Goal: Task Accomplishment & Management: Complete application form

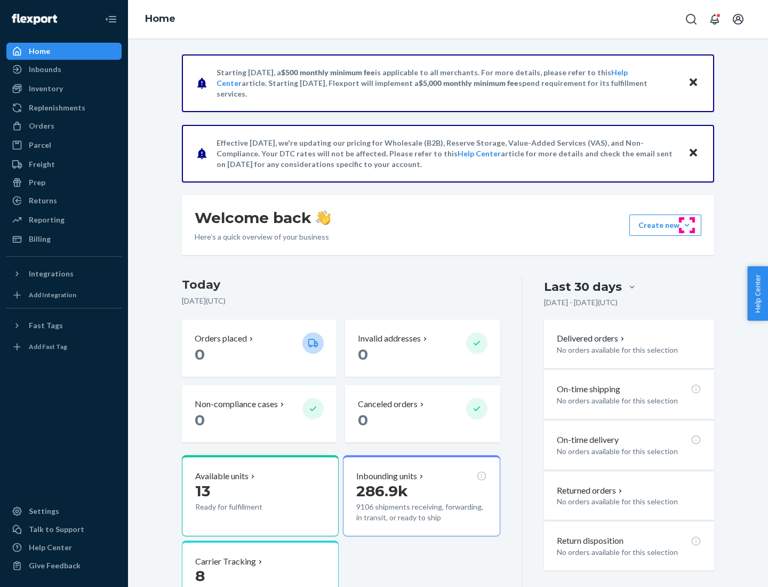
click at [687, 225] on button "Create new Create new inbound Create new order Create new product" at bounding box center [665, 224] width 72 height 21
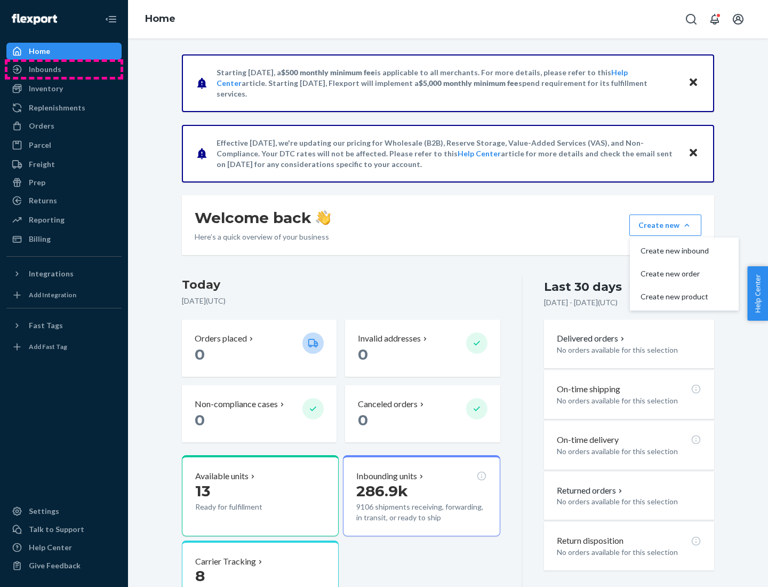
click at [64, 69] on div "Inbounds" at bounding box center [63, 69] width 113 height 15
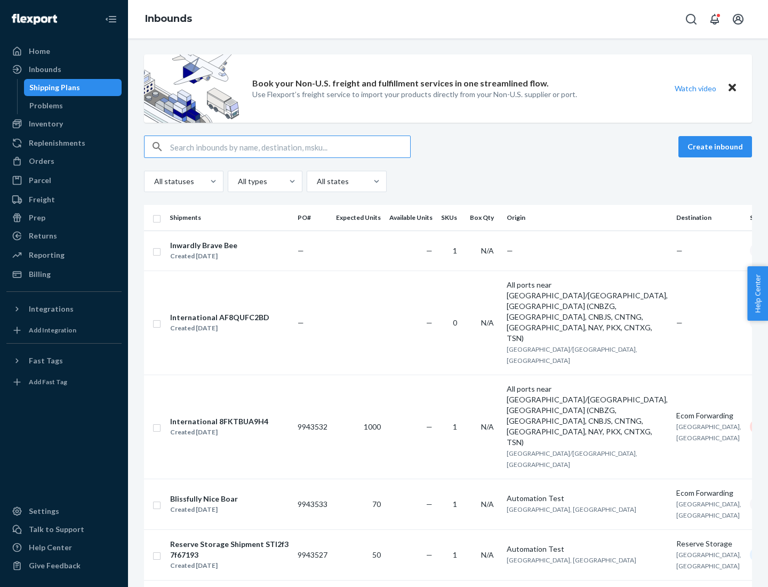
click at [717, 147] on button "Create inbound" at bounding box center [716, 146] width 74 height 21
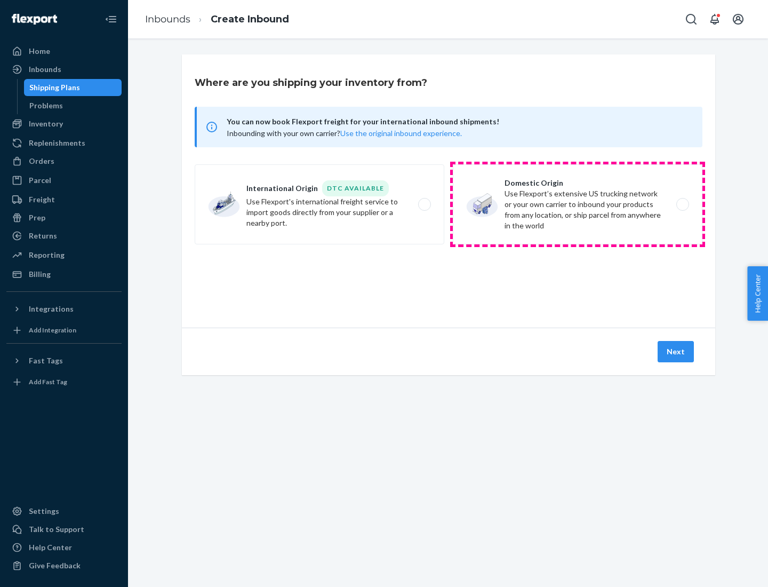
click at [578, 204] on label "Domestic Origin Use Flexport’s extensive US trucking network or your own carrie…" at bounding box center [578, 204] width 250 height 80
click at [682, 204] on input "Domestic Origin Use Flexport’s extensive US trucking network or your own carrie…" at bounding box center [685, 204] width 7 height 7
radio input "true"
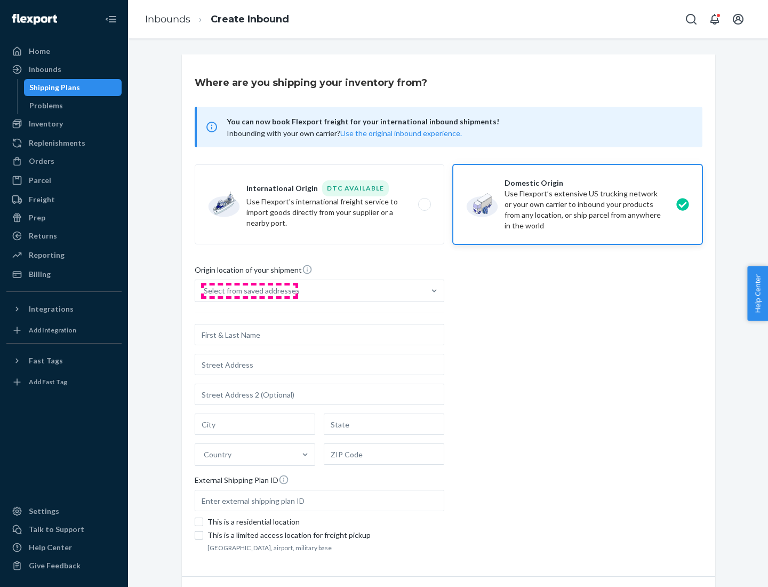
click at [249, 291] on div "Select from saved addresses" at bounding box center [252, 290] width 96 height 11
click at [205, 291] on input "Select from saved addresses" at bounding box center [204, 290] width 1 height 11
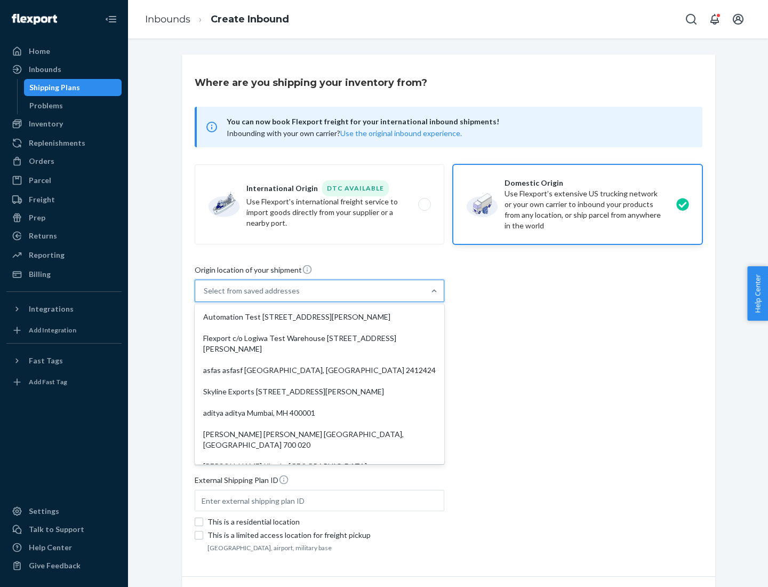
scroll to position [4, 0]
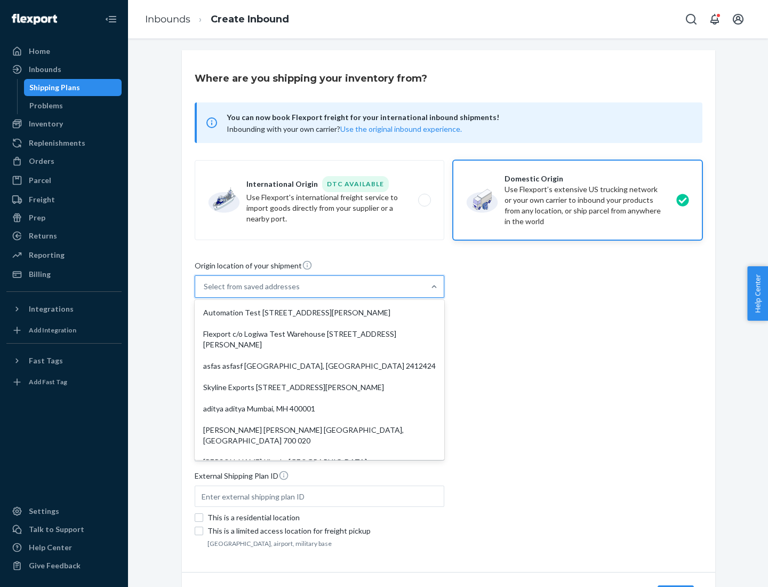
click at [320, 313] on div "Automation Test [STREET_ADDRESS][PERSON_NAME]" at bounding box center [319, 312] width 245 height 21
click at [205, 292] on input "option Automation Test [STREET_ADDRESS][PERSON_NAME]. 9 results available. Use …" at bounding box center [204, 286] width 1 height 11
type input "Automation Test"
type input "9th Floor"
type input "[GEOGRAPHIC_DATA]"
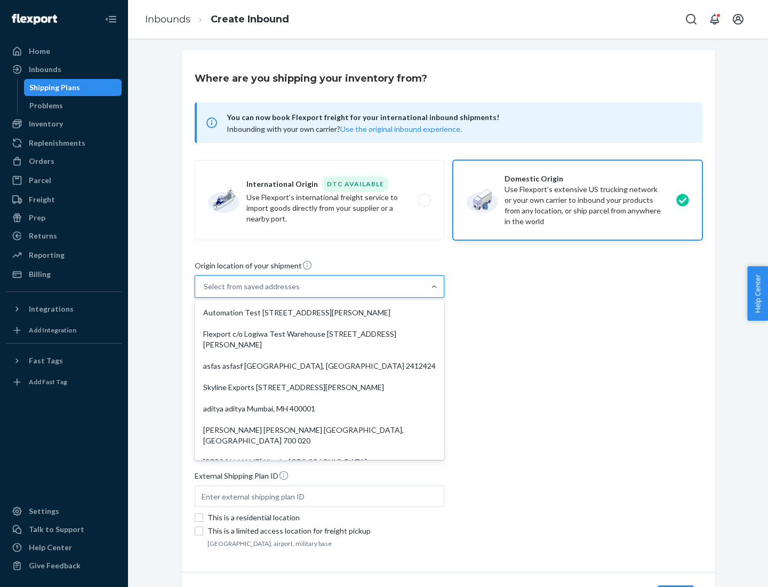
type input "CA"
type input "94104"
type input "[STREET_ADDRESS][PERSON_NAME]"
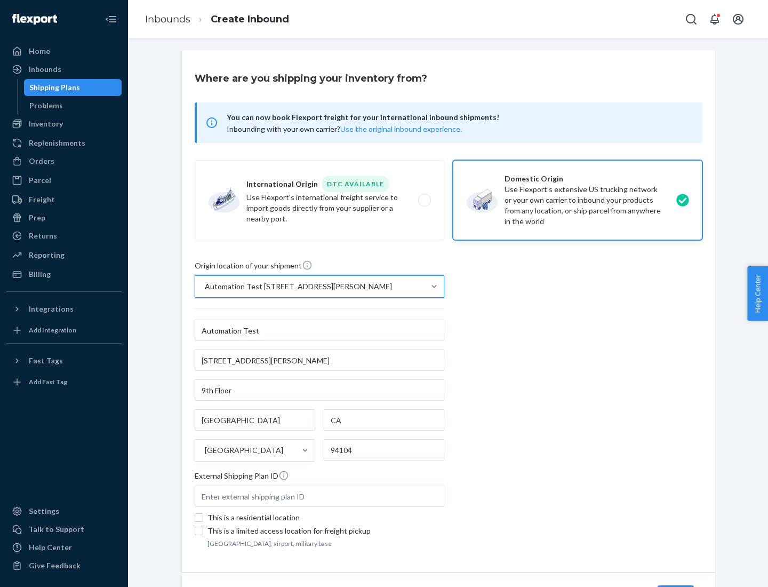
scroll to position [62, 0]
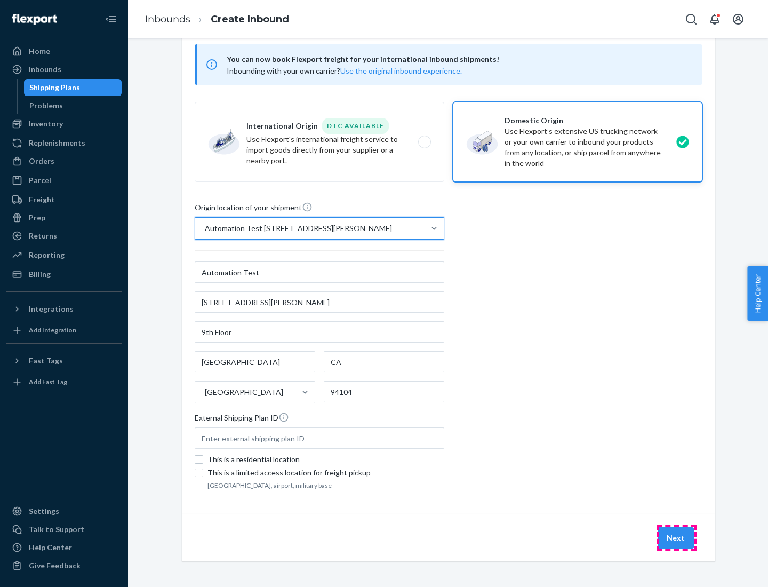
click at [676, 538] on button "Next" at bounding box center [676, 537] width 36 height 21
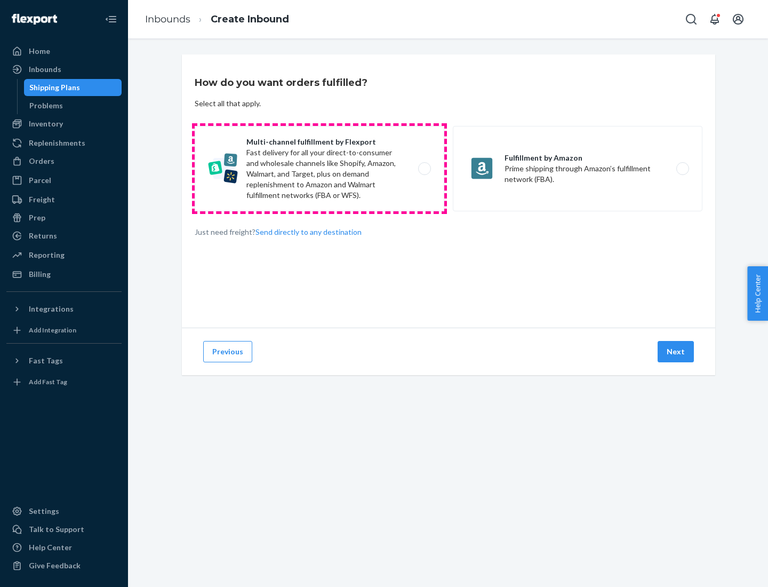
click at [320, 169] on label "Multi-channel fulfillment by Flexport Fast delivery for all your direct-to-cons…" at bounding box center [320, 168] width 250 height 85
click at [424, 169] on input "Multi-channel fulfillment by Flexport Fast delivery for all your direct-to-cons…" at bounding box center [427, 168] width 7 height 7
radio input "true"
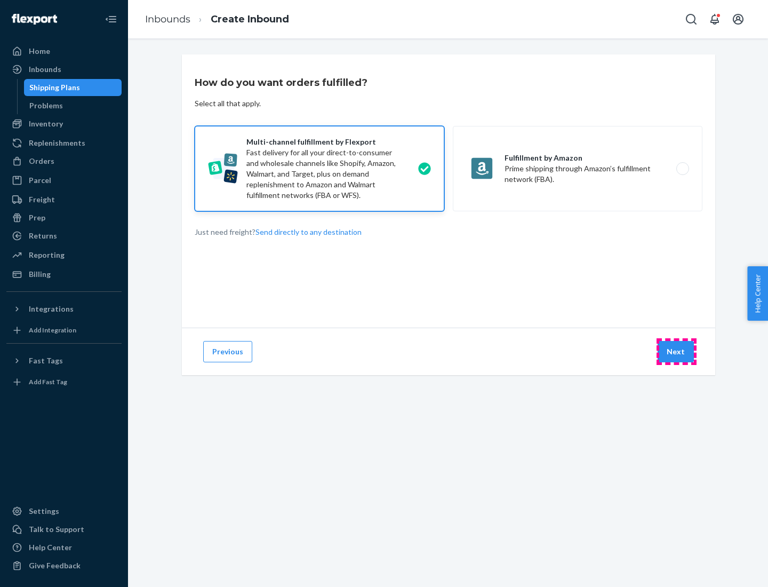
click at [676, 352] on button "Next" at bounding box center [676, 351] width 36 height 21
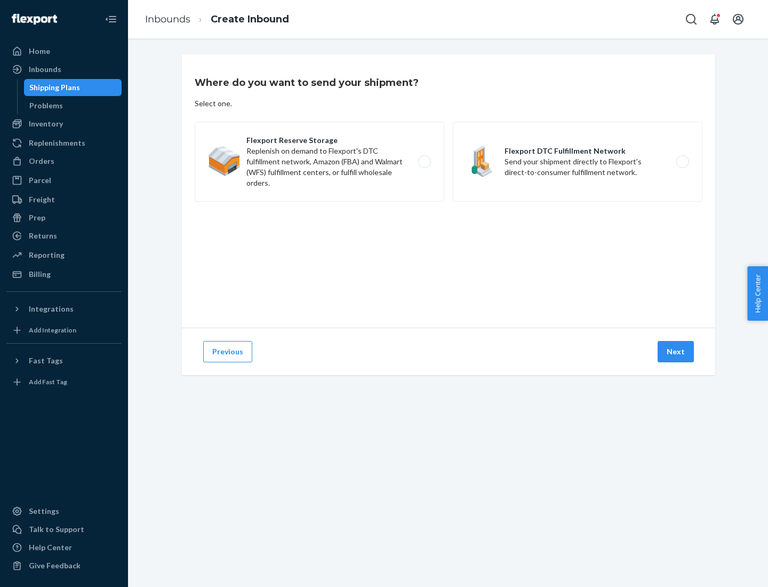
click at [578, 162] on label "Flexport DTC Fulfillment Network Send your shipment directly to Flexport's dire…" at bounding box center [578, 162] width 250 height 80
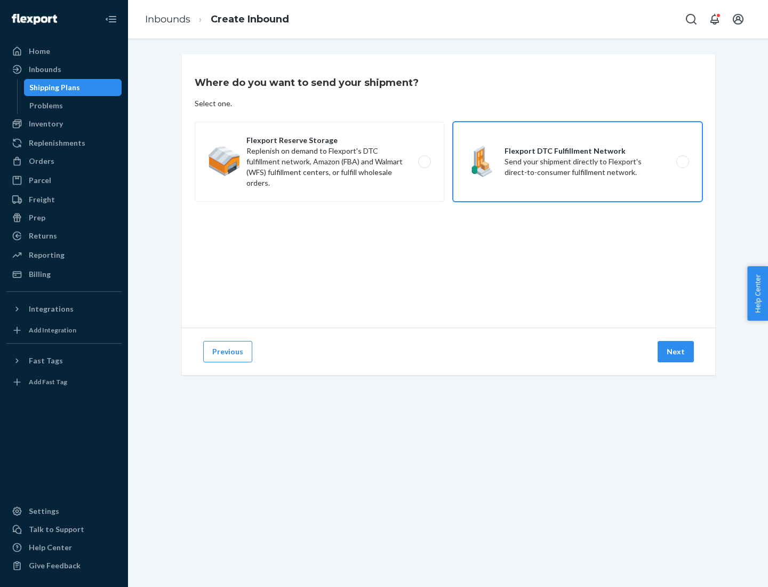
click at [682, 162] on input "Flexport DTC Fulfillment Network Send your shipment directly to Flexport's dire…" at bounding box center [685, 161] width 7 height 7
radio input "true"
click at [676, 352] on button "Next" at bounding box center [676, 351] width 36 height 21
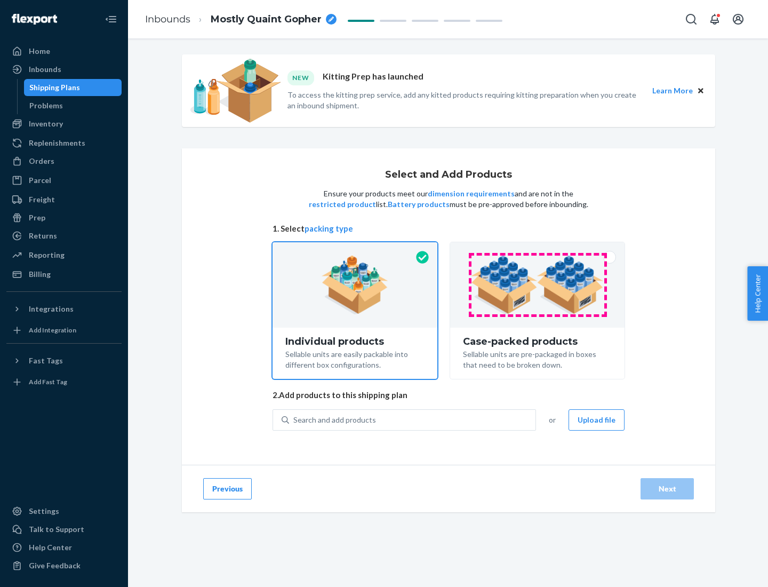
click at [538, 285] on img at bounding box center [537, 285] width 133 height 59
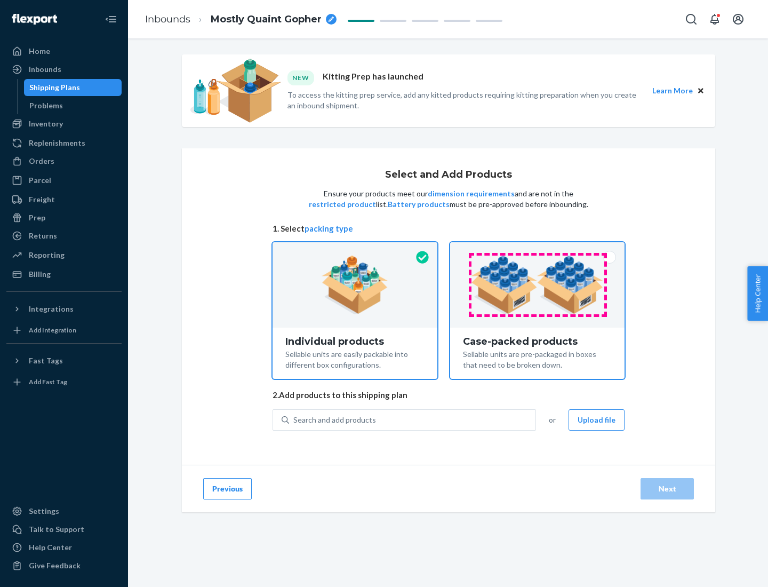
click at [538, 249] on input "Case-packed products Sellable units are pre-packaged in boxes that need to be b…" at bounding box center [537, 245] width 7 height 7
radio input "true"
radio input "false"
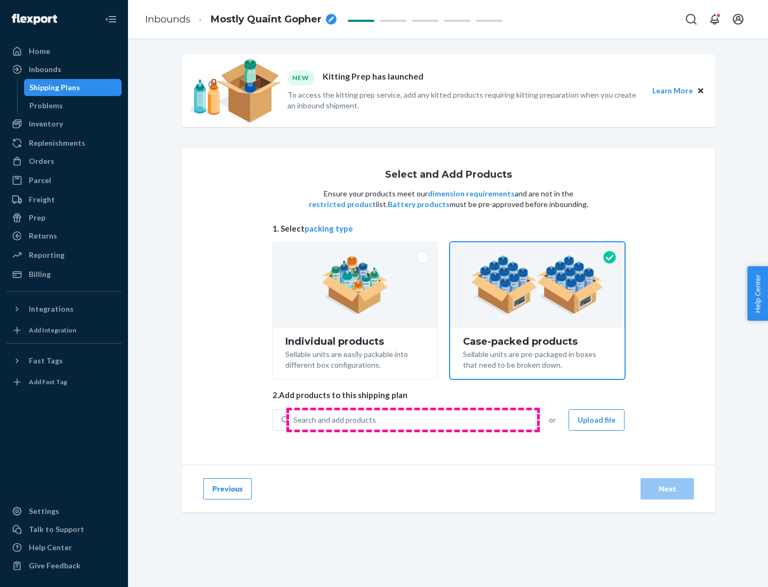
click at [413, 419] on div "Search and add products" at bounding box center [412, 419] width 246 height 19
click at [294, 419] on input "Search and add products" at bounding box center [293, 420] width 1 height 11
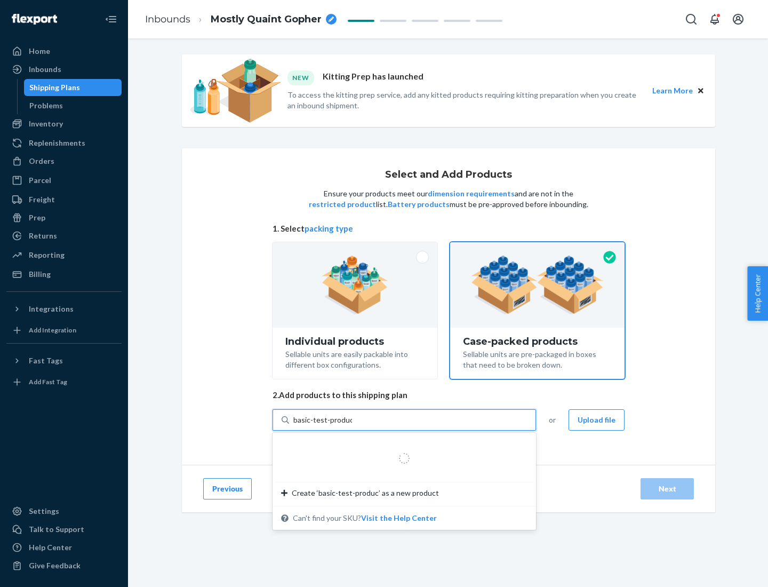
type input "basic-test-product-1"
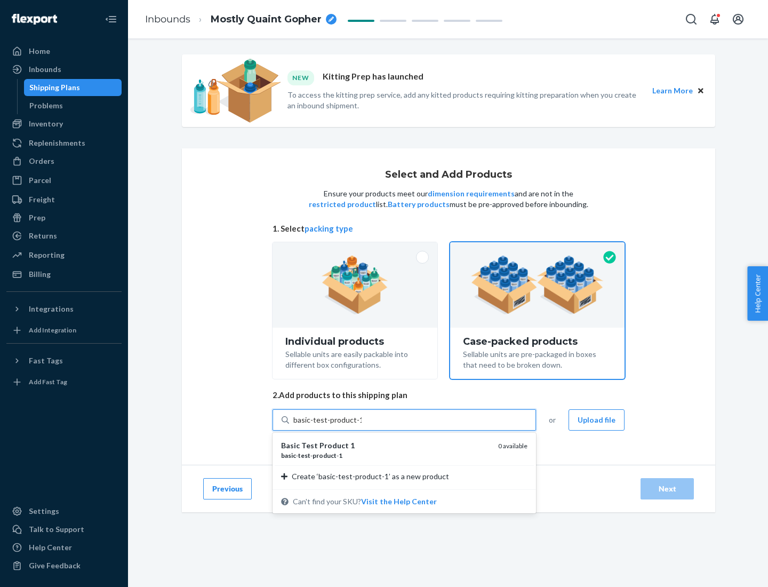
click at [386, 455] on div "basic - test - product - 1" at bounding box center [385, 455] width 209 height 9
click at [362, 425] on input "basic-test-product-1" at bounding box center [327, 420] width 68 height 11
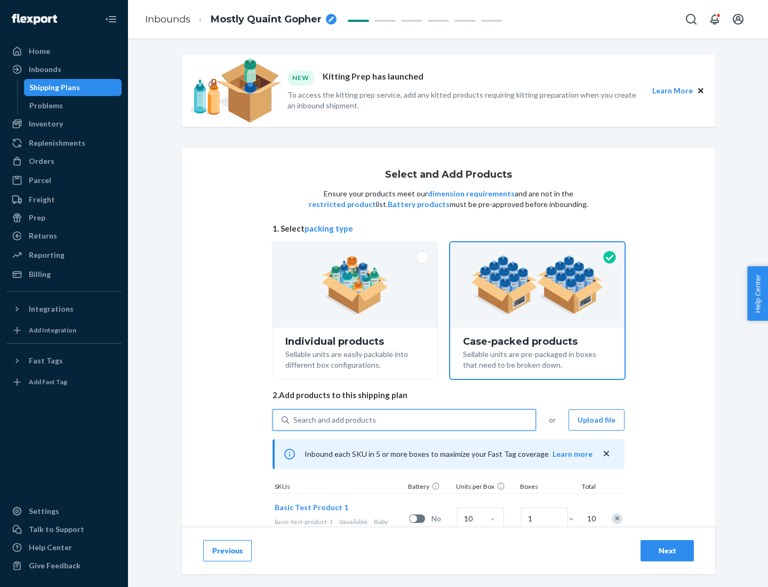
scroll to position [38, 0]
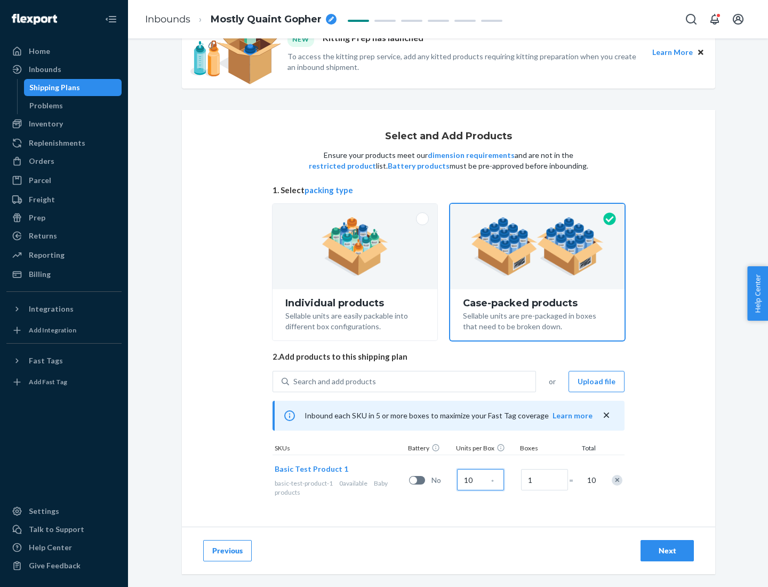
type input "10"
type input "7"
click at [667, 551] on div "Next" at bounding box center [667, 550] width 35 height 11
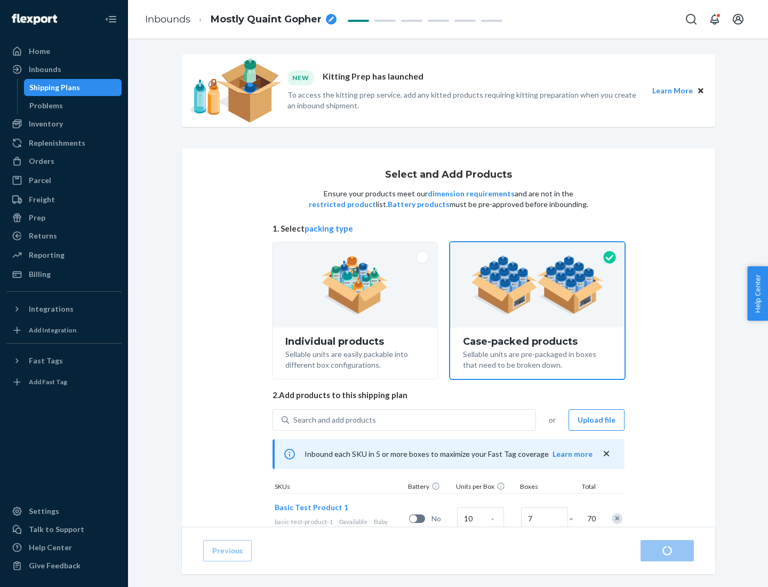
radio input "true"
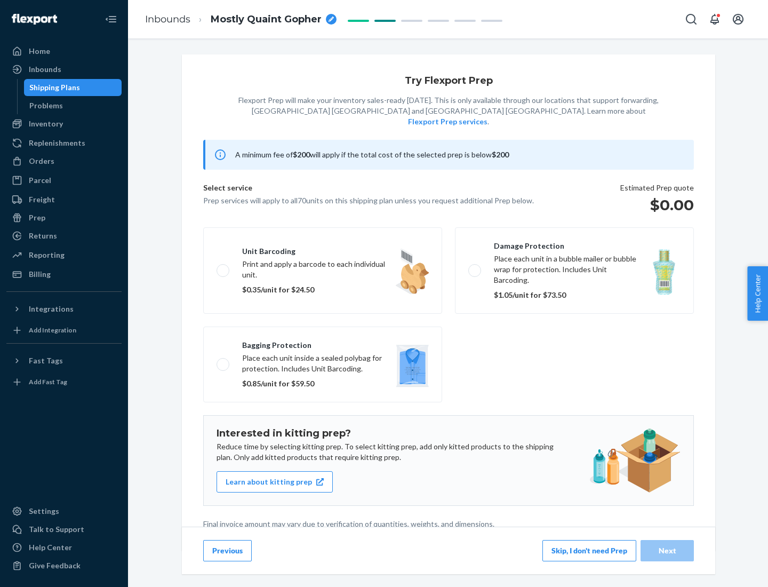
scroll to position [3, 0]
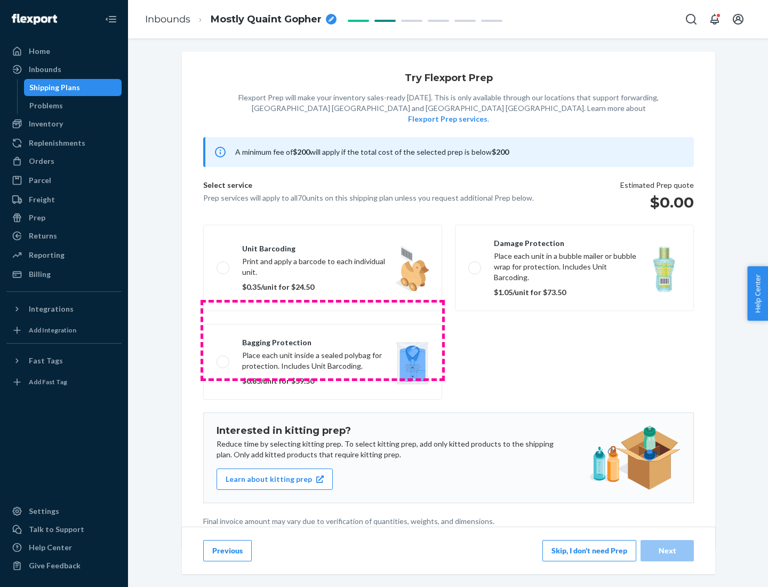
click at [323, 340] on label "Bagging protection Place each unit inside a sealed polybag for protection. Incl…" at bounding box center [322, 362] width 239 height 76
click at [224, 358] on input "Bagging protection Place each unit inside a sealed polybag for protection. Incl…" at bounding box center [220, 361] width 7 height 7
checkbox input "true"
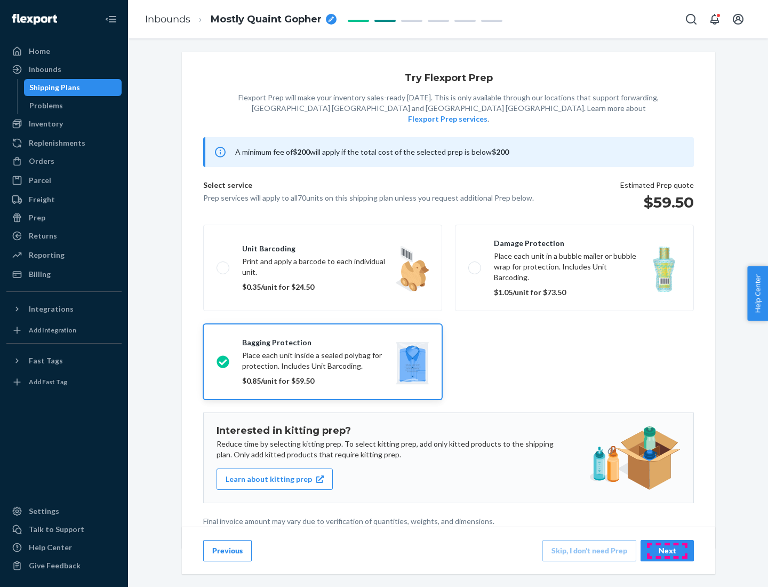
click at [667, 550] on div "Next" at bounding box center [667, 550] width 35 height 11
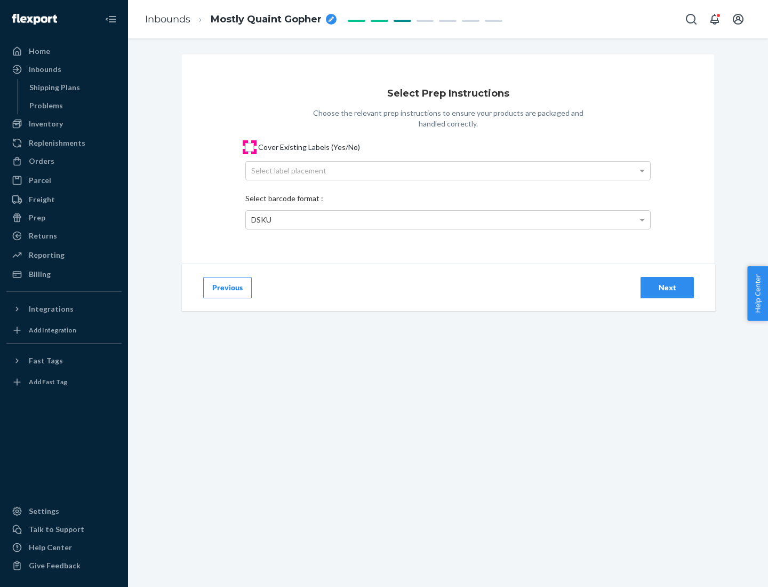
click at [250, 147] on input "Cover Existing Labels (Yes/No)" at bounding box center [249, 147] width 9 height 9
checkbox input "true"
click at [448, 170] on div "Select label placement" at bounding box center [448, 171] width 404 height 18
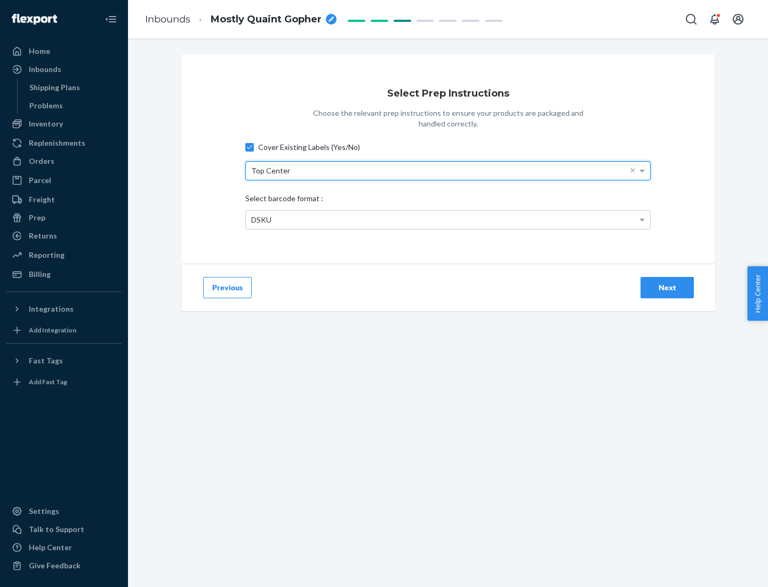
click at [448, 219] on div "DSKU" at bounding box center [448, 220] width 404 height 18
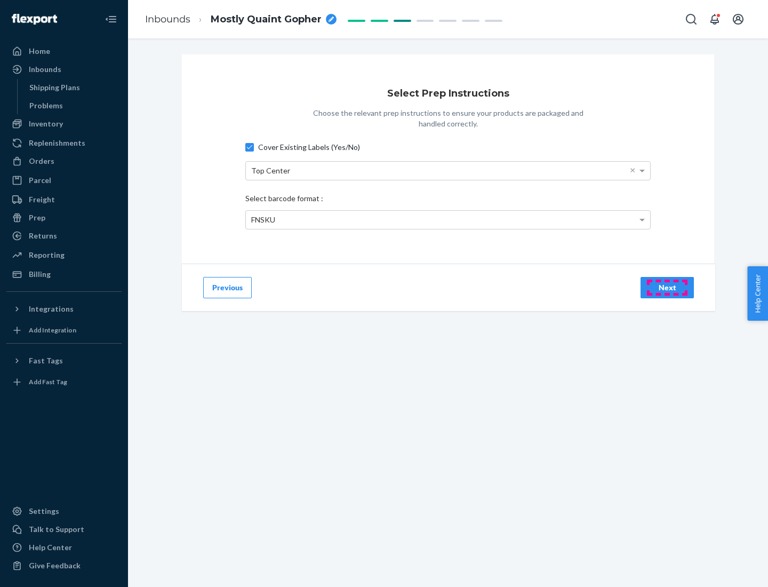
click at [667, 287] on div "Next" at bounding box center [667, 287] width 35 height 11
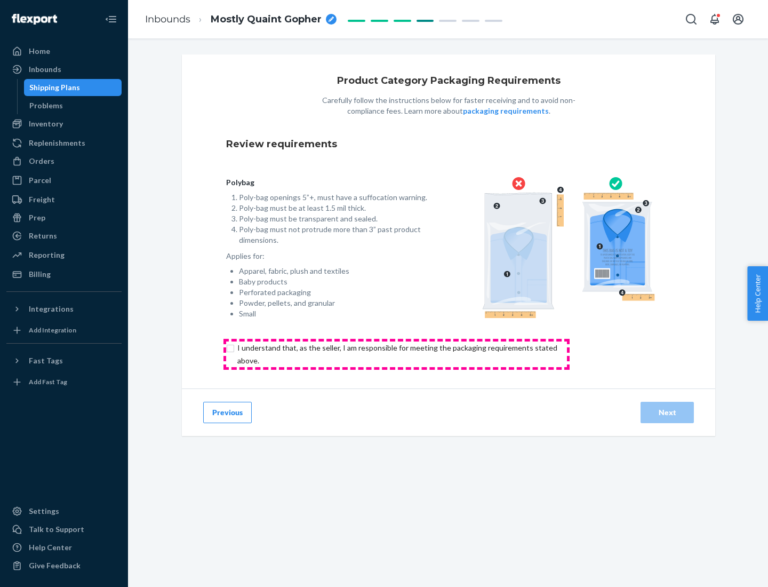
click at [396, 354] on input "checkbox" at bounding box center [403, 354] width 355 height 26
checkbox input "true"
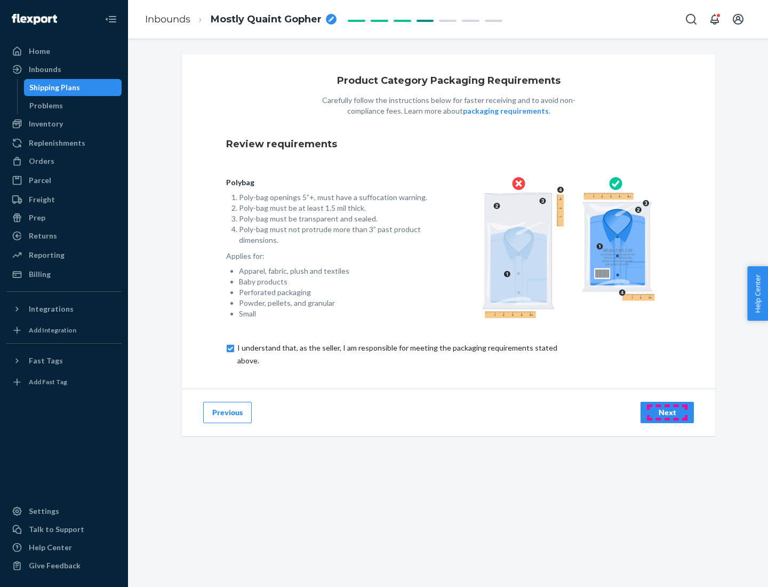
click at [667, 412] on div "Next" at bounding box center [667, 412] width 35 height 11
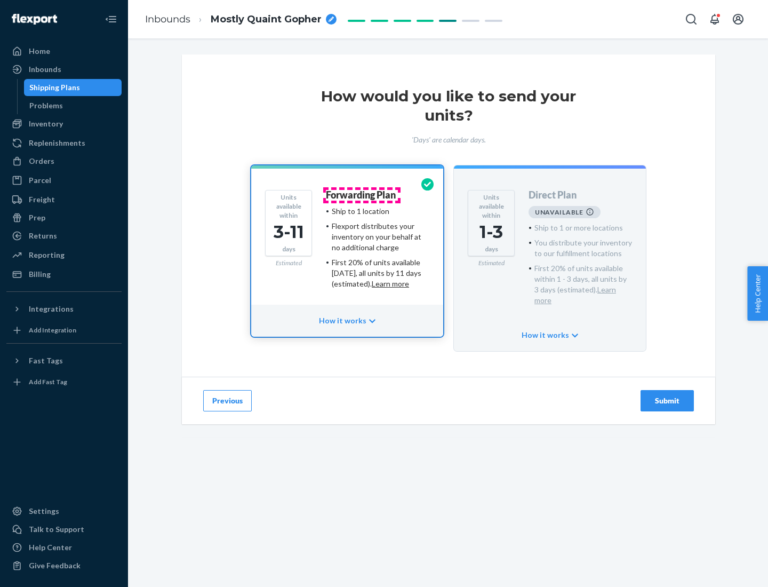
click at [362, 195] on h4 "Forwarding Plan" at bounding box center [361, 195] width 70 height 11
click at [667, 395] on div "Submit" at bounding box center [667, 400] width 35 height 11
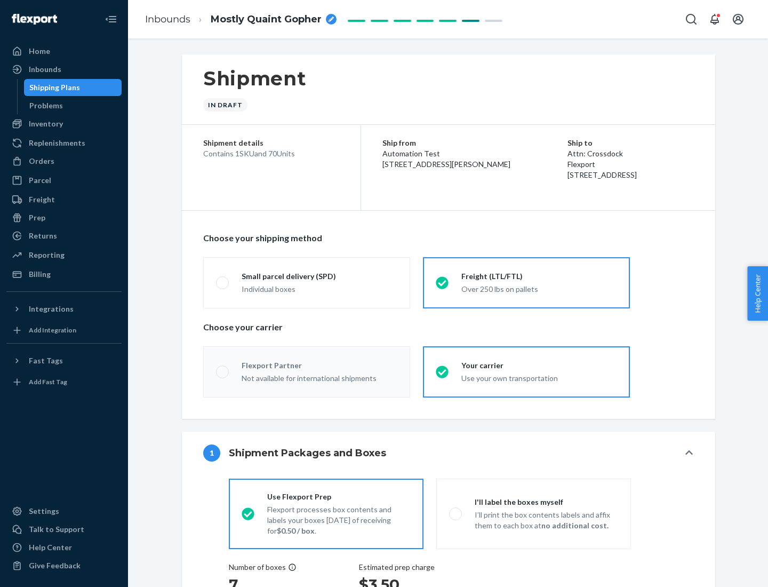
radio input "true"
radio input "false"
radio input "true"
radio input "false"
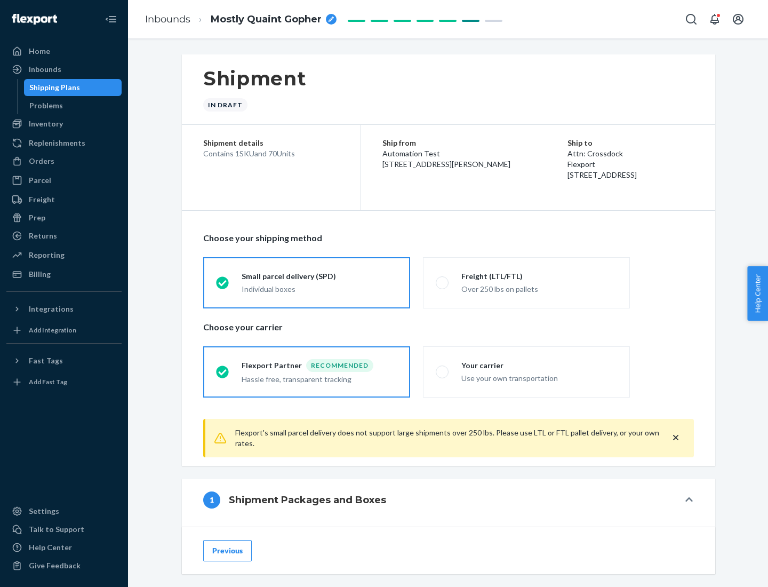
click at [527, 282] on div "Over 250 lbs on pallets" at bounding box center [539, 288] width 156 height 13
click at [443, 282] on input "Freight (LTL/FTL) Over 250 lbs on pallets" at bounding box center [439, 282] width 7 height 7
radio input "true"
radio input "false"
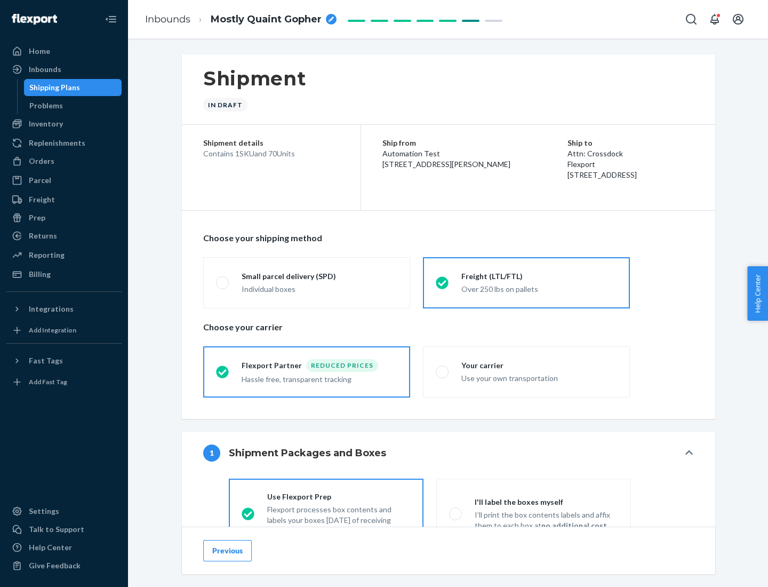
scroll to position [59, 0]
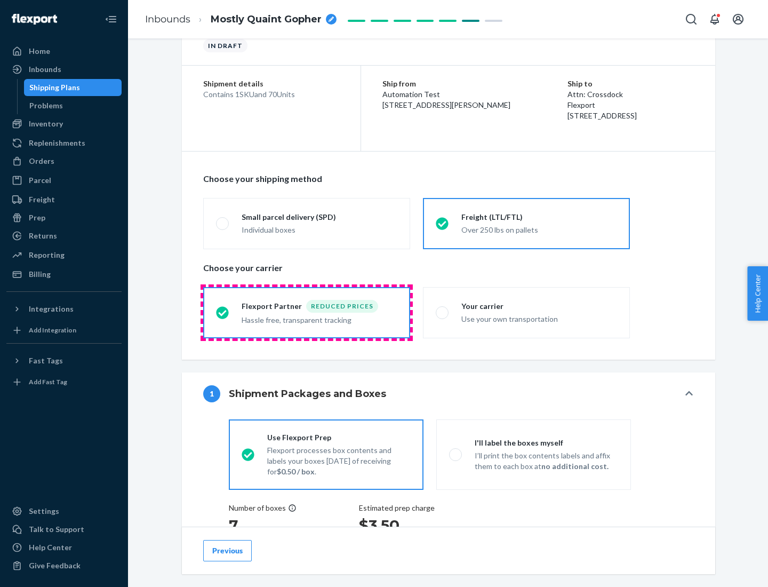
click at [307, 313] on div "Hassle free, transparent tracking" at bounding box center [320, 319] width 156 height 13
click at [223, 312] on input "Flexport Partner Reduced prices Hassle free, transparent tracking" at bounding box center [219, 312] width 7 height 7
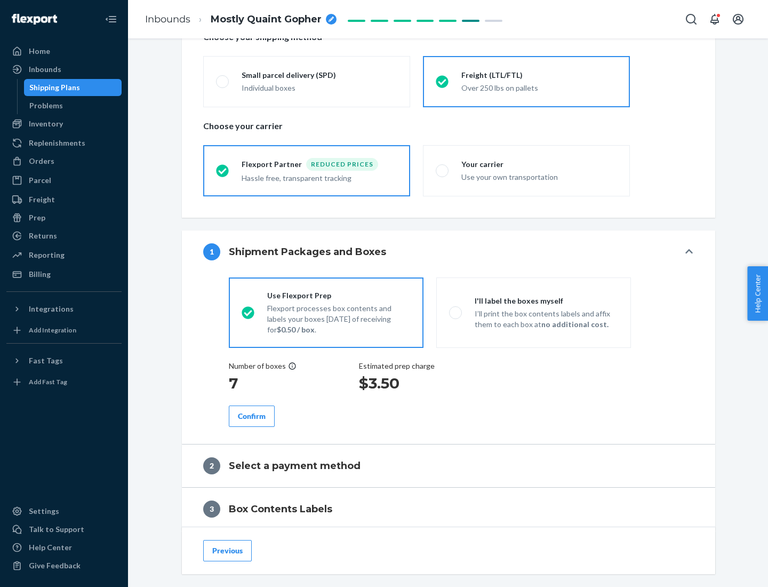
click at [533, 312] on p "I’ll print the box contents labels and affix them to each box at no additional …" at bounding box center [547, 318] width 144 height 21
click at [456, 312] on input "I'll label the boxes myself I’ll print the box contents labels and affix them t…" at bounding box center [452, 312] width 7 height 7
radio input "true"
radio input "false"
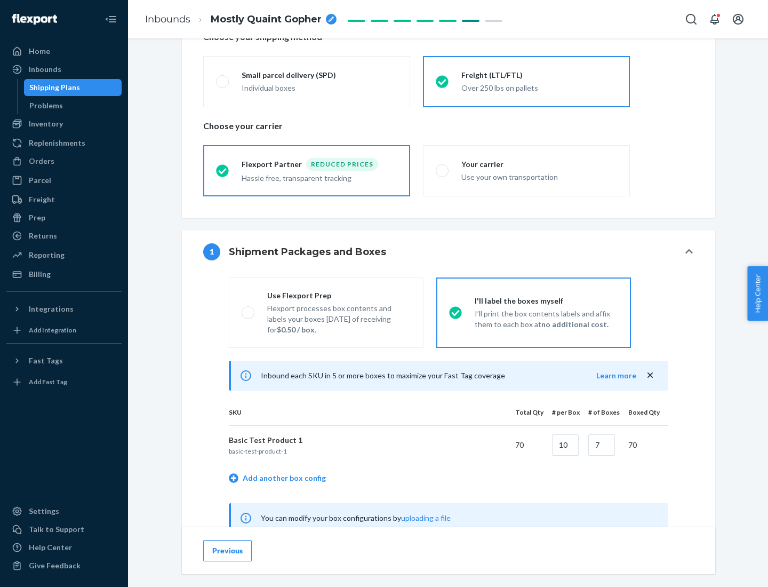
scroll to position [333, 0]
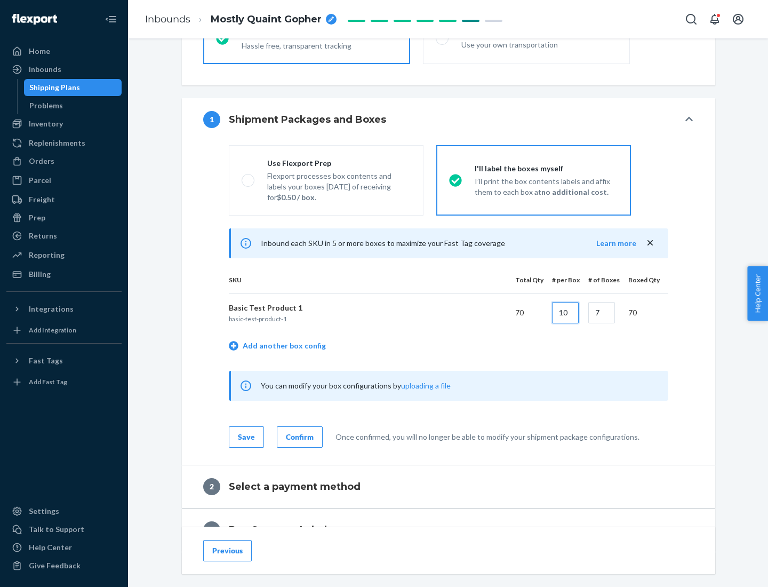
type input "10"
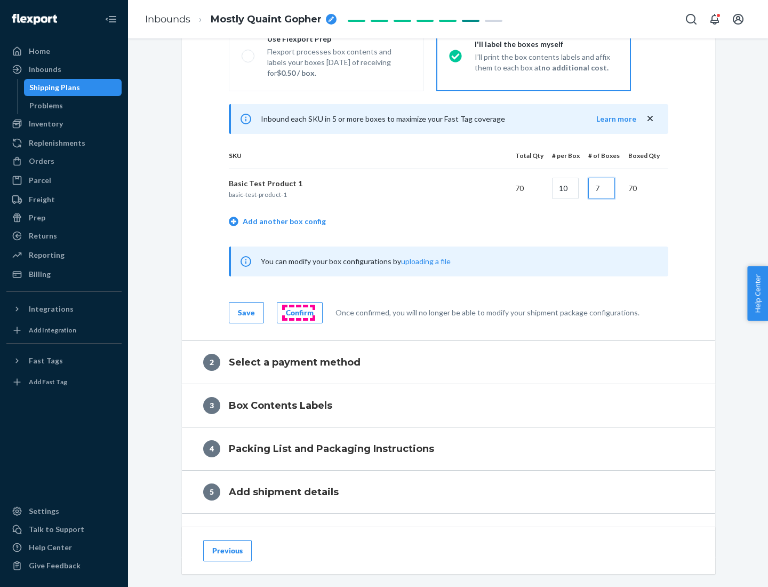
type input "7"
click at [298, 312] on div "Confirm" at bounding box center [300, 312] width 28 height 11
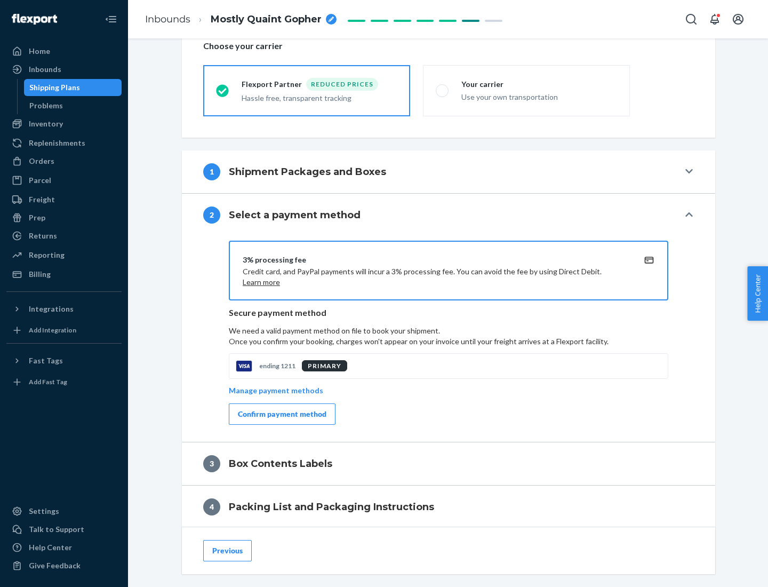
scroll to position [382, 0]
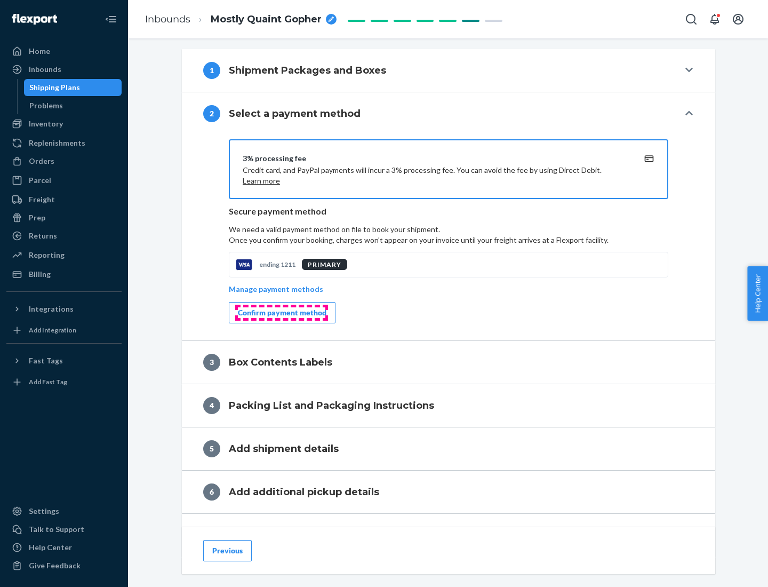
click at [281, 313] on div "Confirm payment method" at bounding box center [282, 312] width 89 height 11
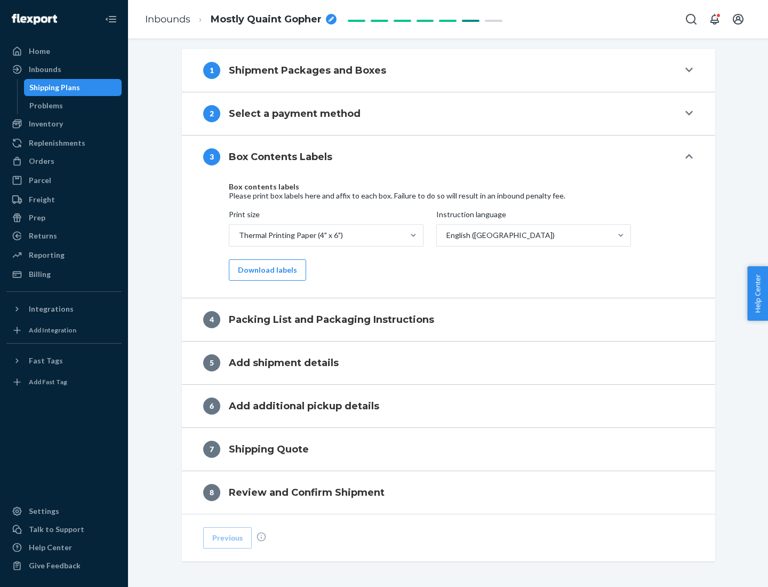
scroll to position [340, 0]
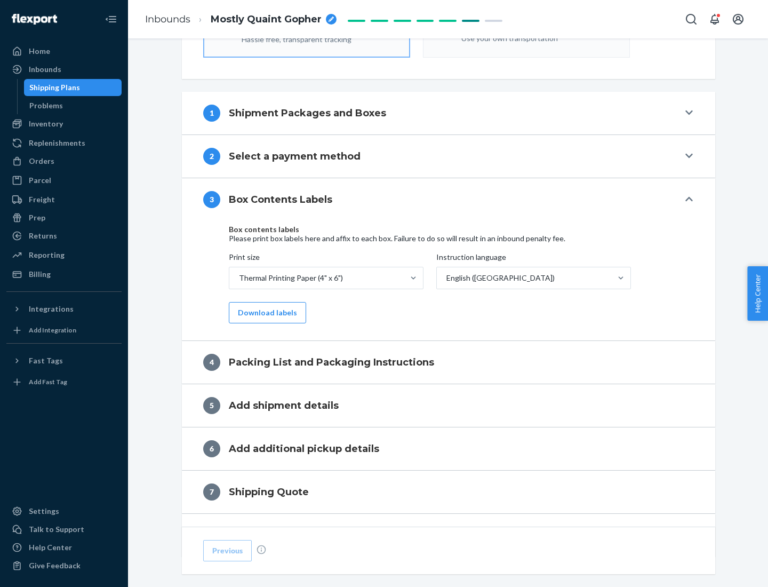
click at [265, 313] on button "Download labels" at bounding box center [267, 312] width 77 height 21
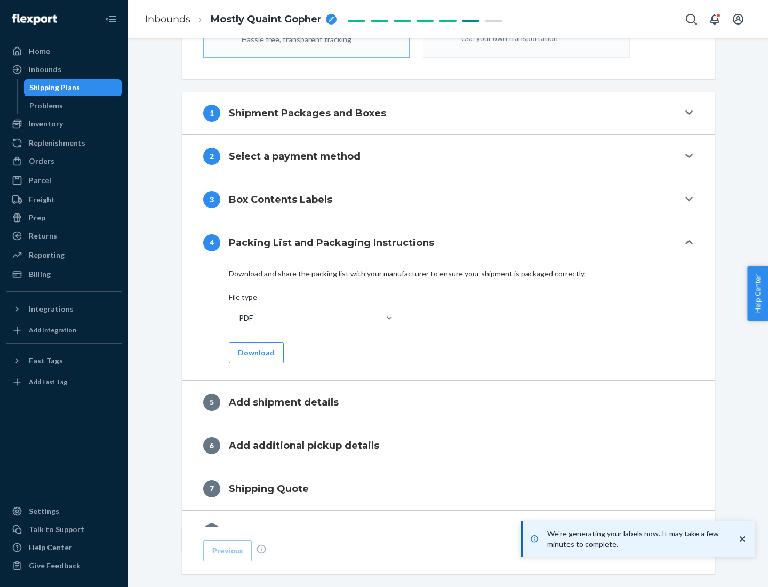
scroll to position [380, 0]
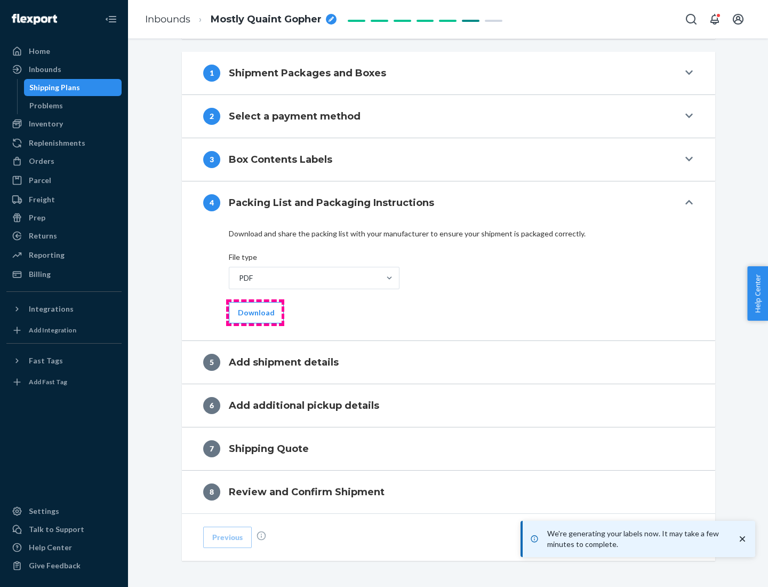
click at [255, 312] on button "Download" at bounding box center [256, 312] width 55 height 21
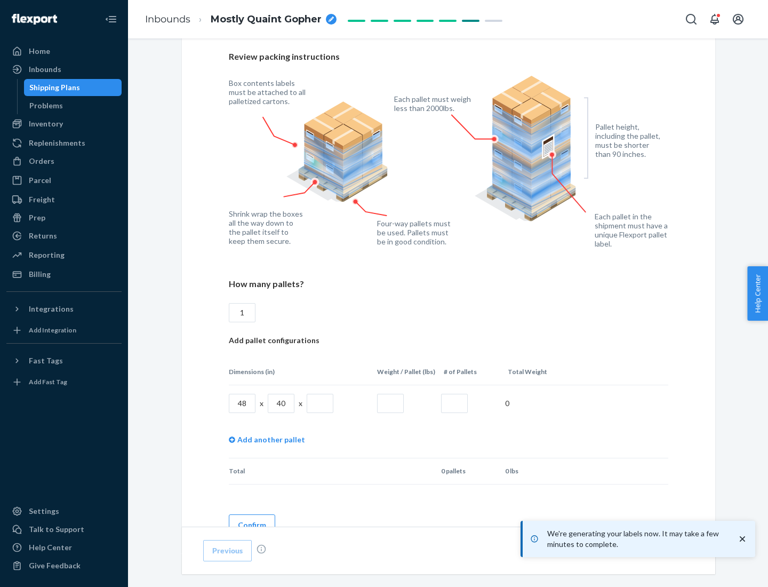
scroll to position [775, 0]
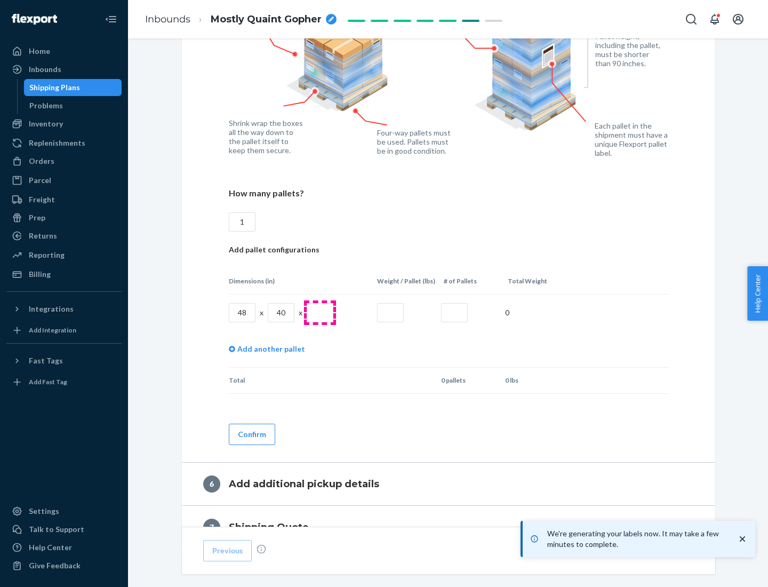
type input "1"
type input "40"
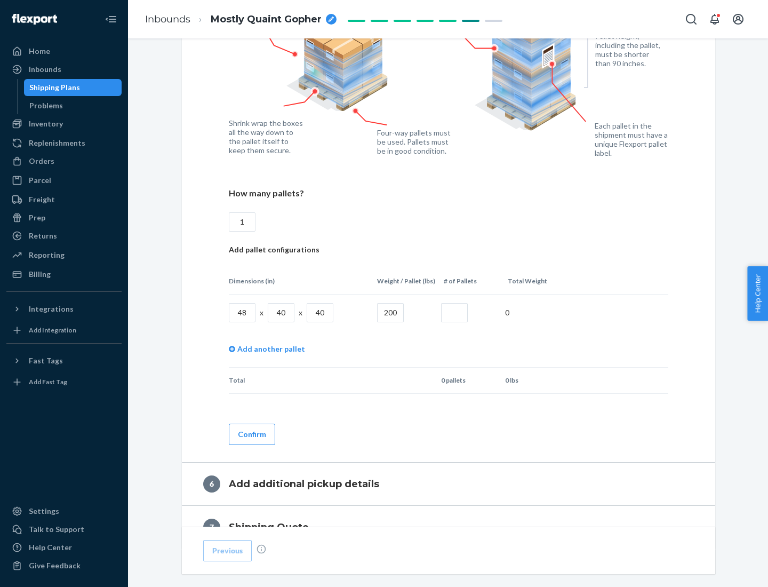
type input "200"
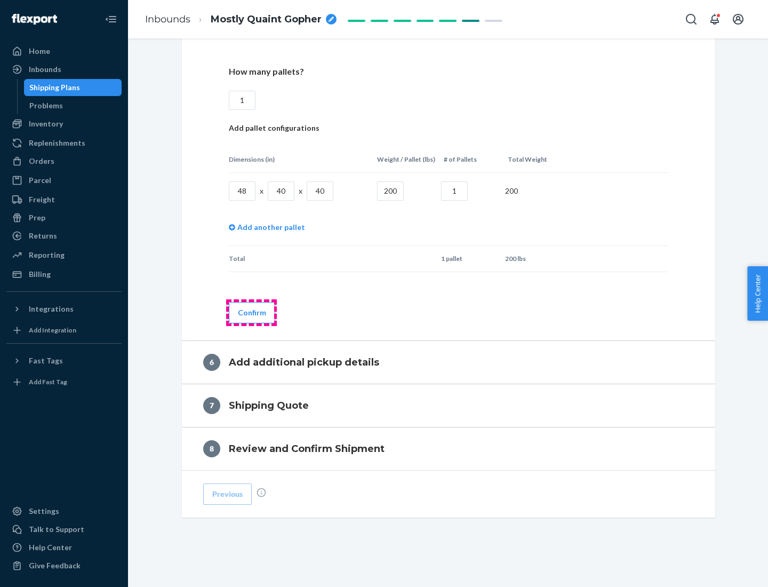
type input "1"
click at [251, 312] on button "Confirm" at bounding box center [252, 312] width 46 height 21
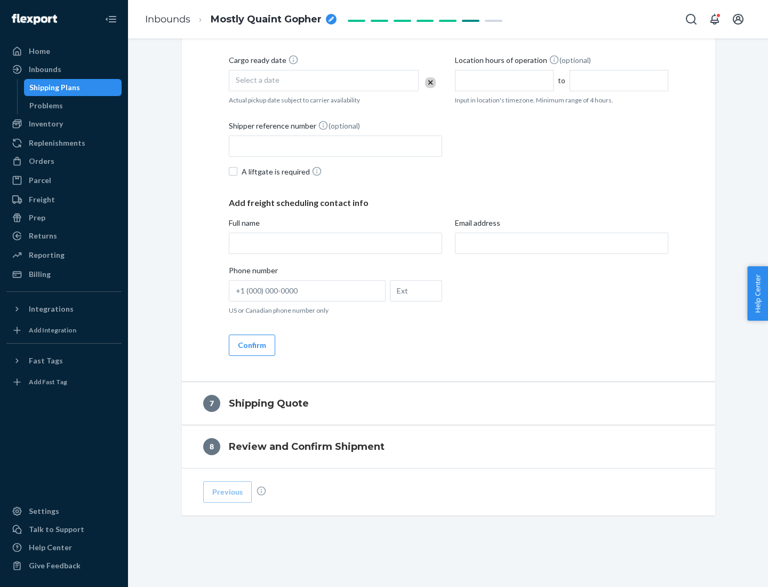
scroll to position [408, 0]
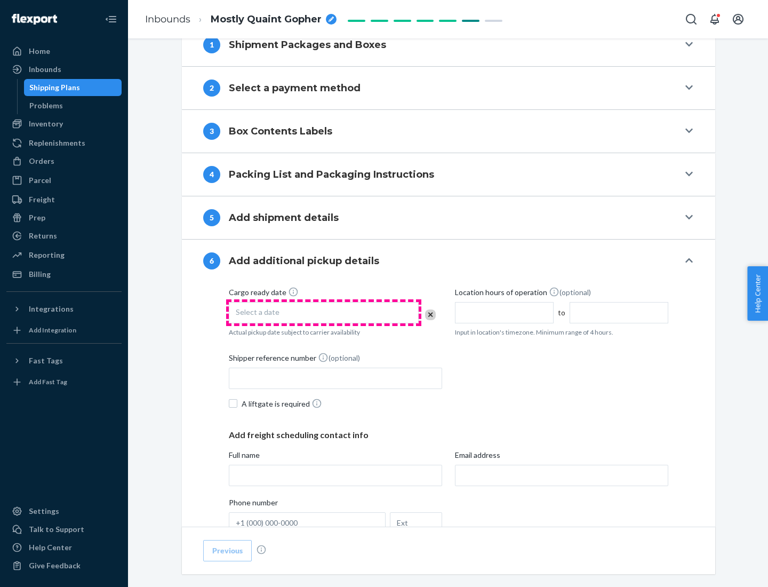
click at [324, 312] on div "Select a date" at bounding box center [324, 312] width 190 height 21
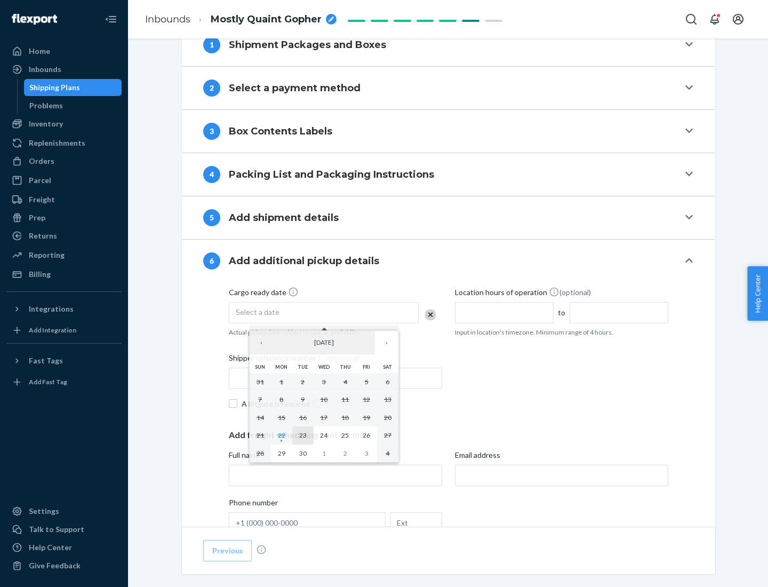
click at [302, 435] on abbr "23" at bounding box center [302, 435] width 7 height 8
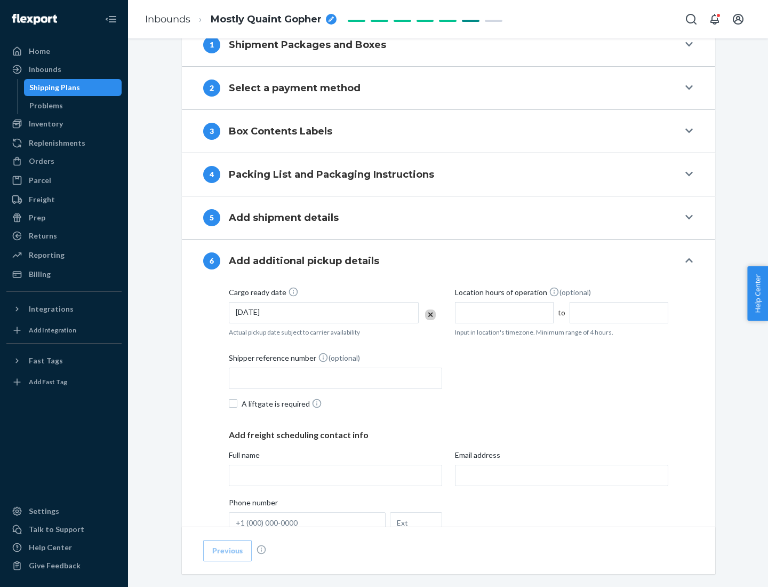
scroll to position [571, 0]
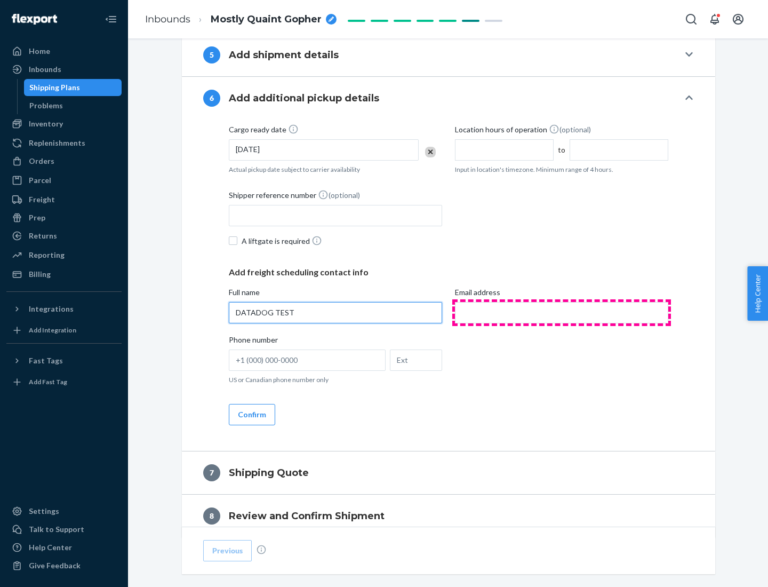
type input "DATADOG TEST"
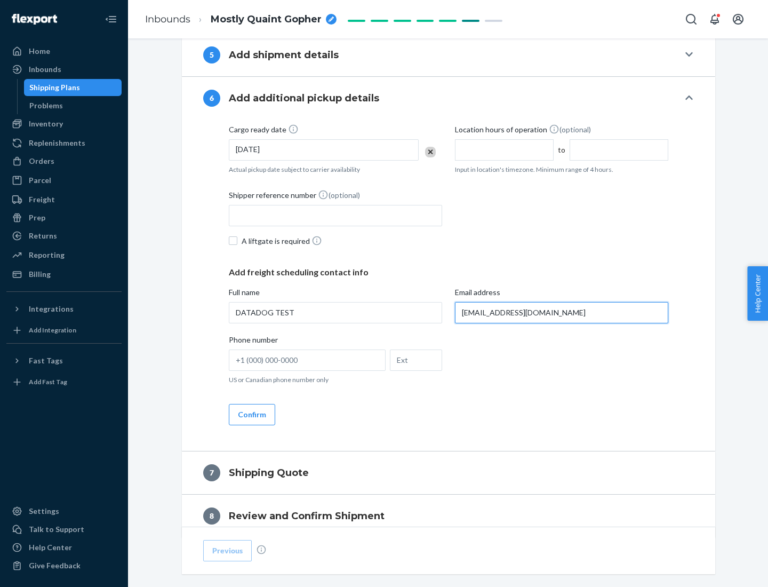
scroll to position [618, 0]
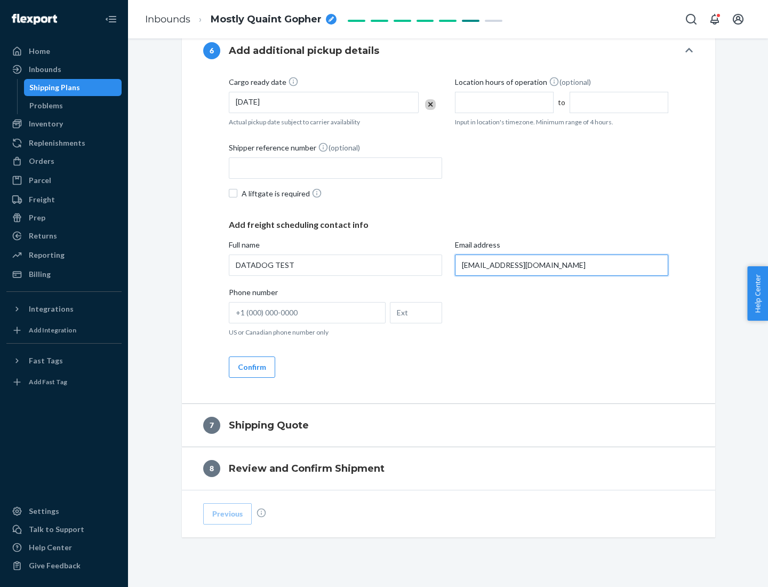
type input "[EMAIL_ADDRESS][DOMAIN_NAME]"
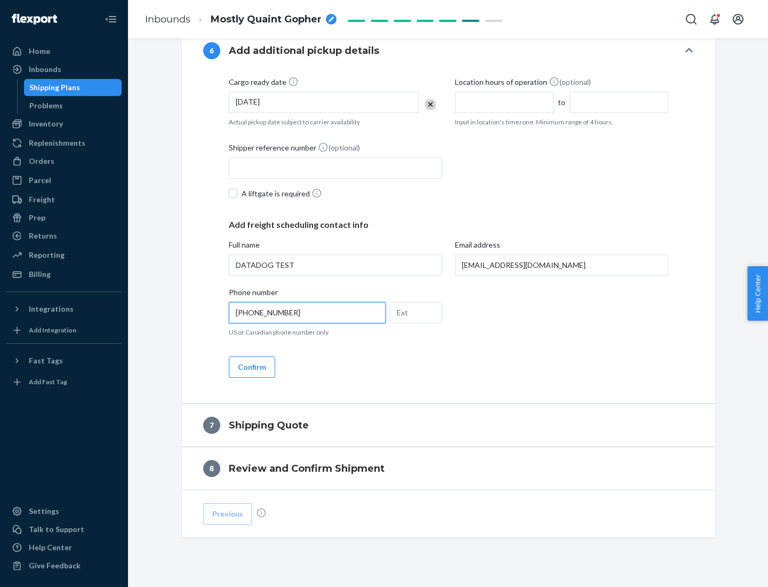
scroll to position [640, 0]
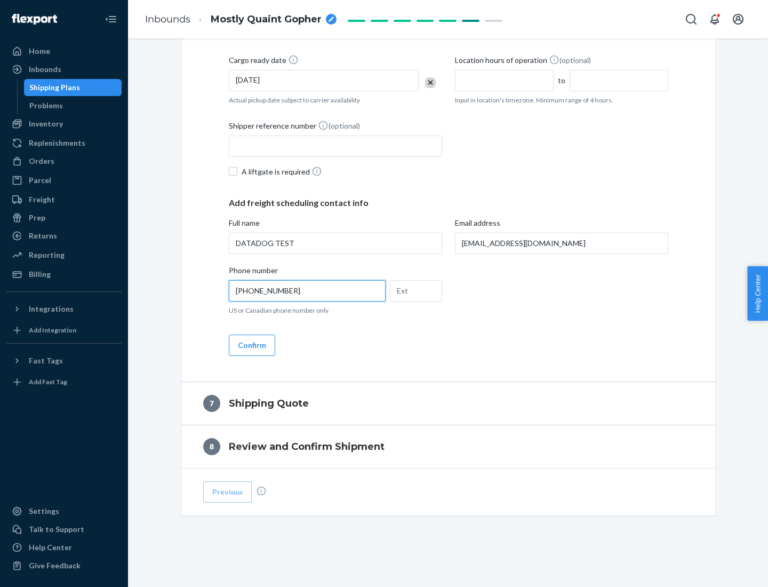
type input "[PHONE_NUMBER]"
click at [251, 345] on button "Confirm" at bounding box center [252, 344] width 46 height 21
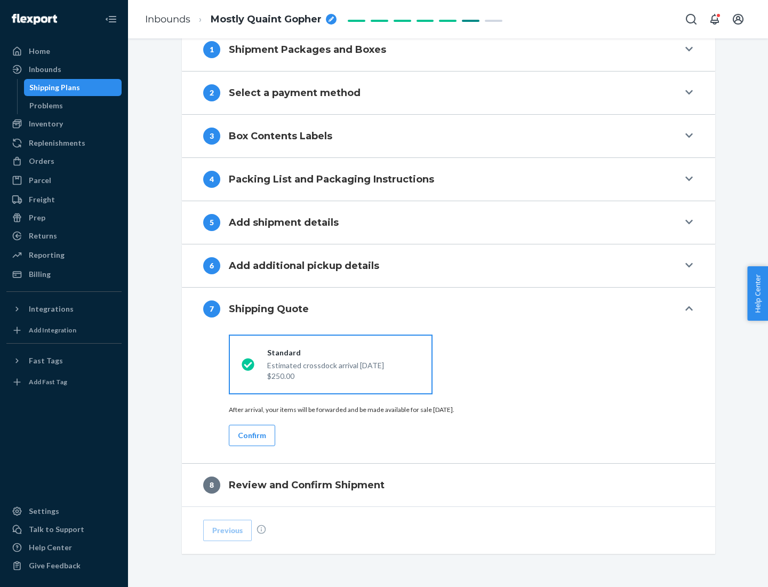
scroll to position [442, 0]
